Goal: Information Seeking & Learning: Check status

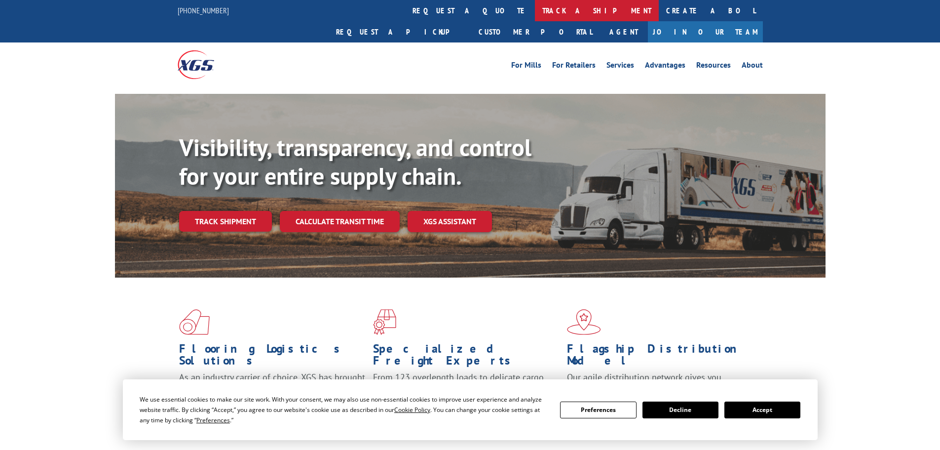
click at [535, 9] on link "track a shipment" at bounding box center [597, 10] width 124 height 21
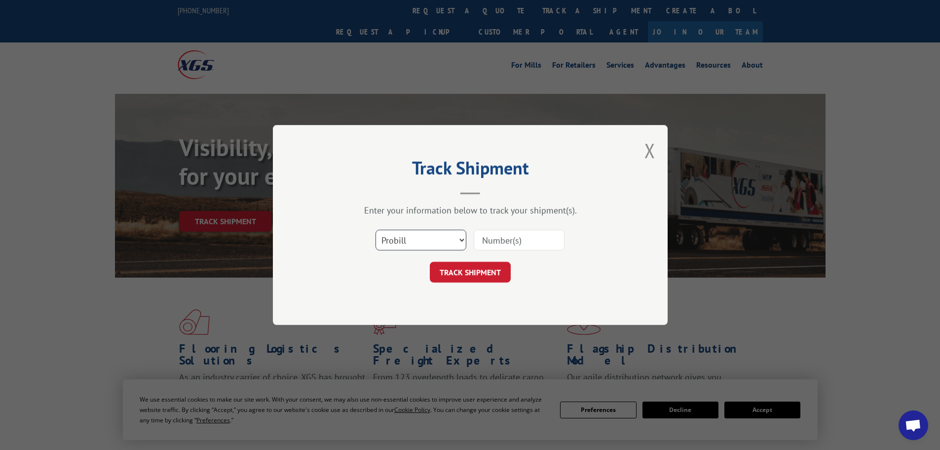
click at [441, 244] on select "Select category... Probill BOL PO" at bounding box center [421, 240] width 91 height 21
select select "bol"
click at [376, 230] on select "Select category... Probill BOL PO" at bounding box center [421, 240] width 91 height 21
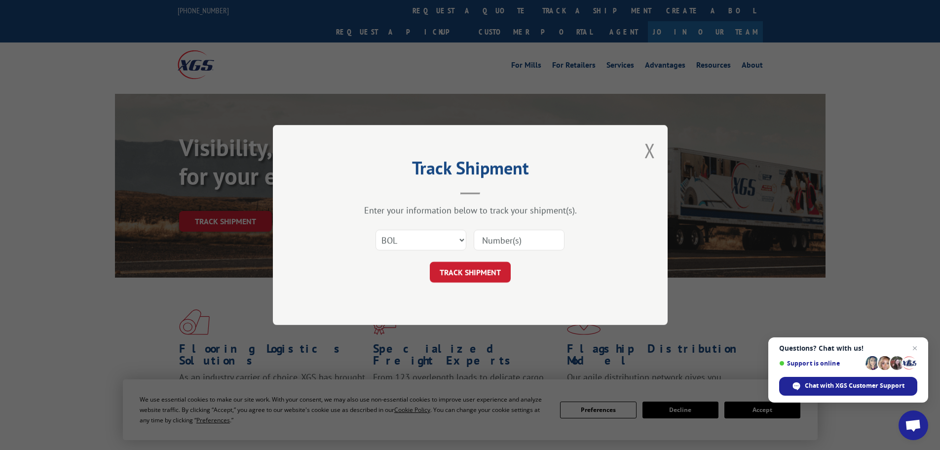
click at [491, 238] on input at bounding box center [519, 240] width 91 height 21
paste input "6798315"
type input "6798315"
drag, startPoint x: 475, startPoint y: 271, endPoint x: 459, endPoint y: 261, distance: 18.8
click at [473, 267] on button "TRACK SHIPMENT" at bounding box center [470, 272] width 81 height 21
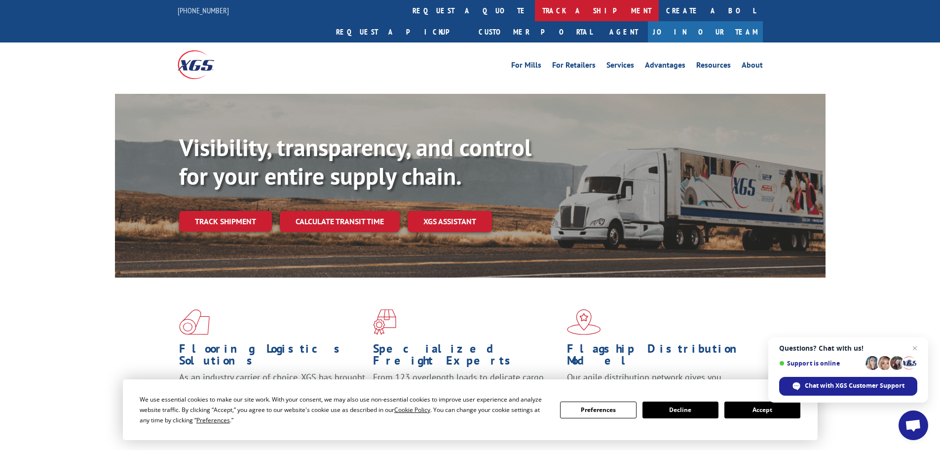
click at [535, 8] on link "track a shipment" at bounding box center [597, 10] width 124 height 21
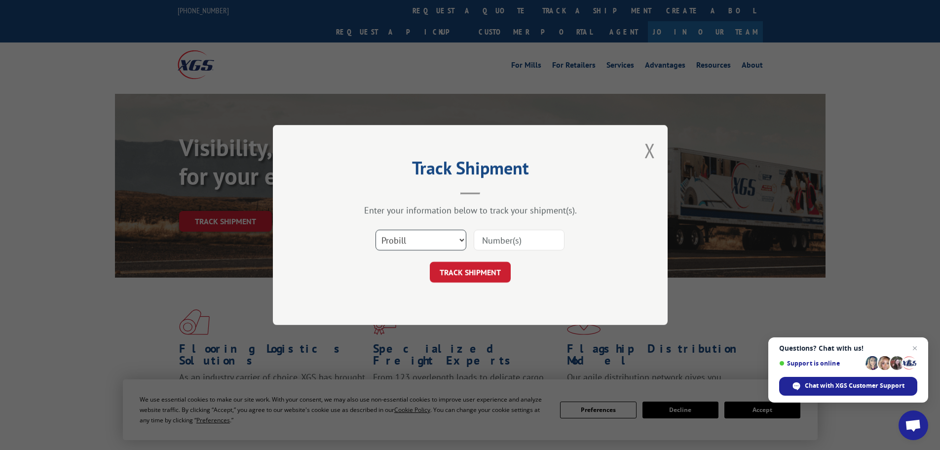
click at [420, 235] on select "Select category... Probill BOL PO" at bounding box center [421, 240] width 91 height 21
select select "bol"
click at [376, 230] on select "Select category... Probill BOL PO" at bounding box center [421, 240] width 91 height 21
click at [499, 238] on input at bounding box center [519, 240] width 91 height 21
paste input "6798315"
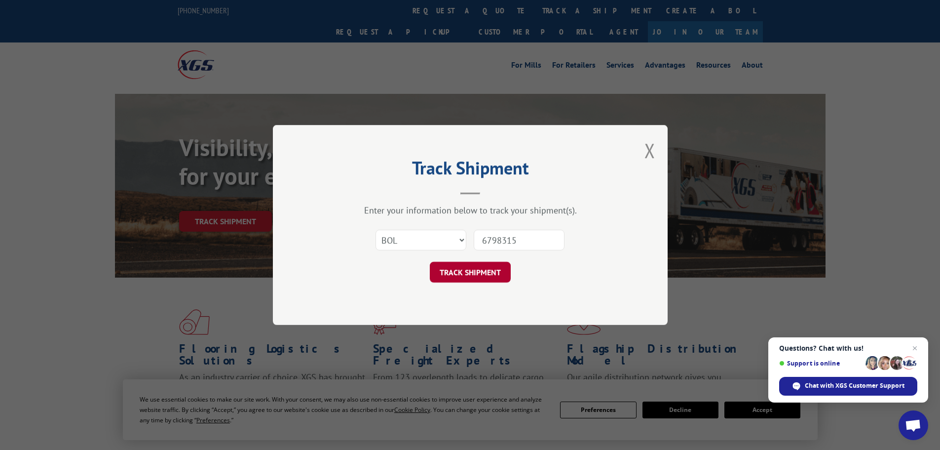
type input "6798315"
click at [471, 266] on button "TRACK SHIPMENT" at bounding box center [470, 272] width 81 height 21
